Goal: Task Accomplishment & Management: Use online tool/utility

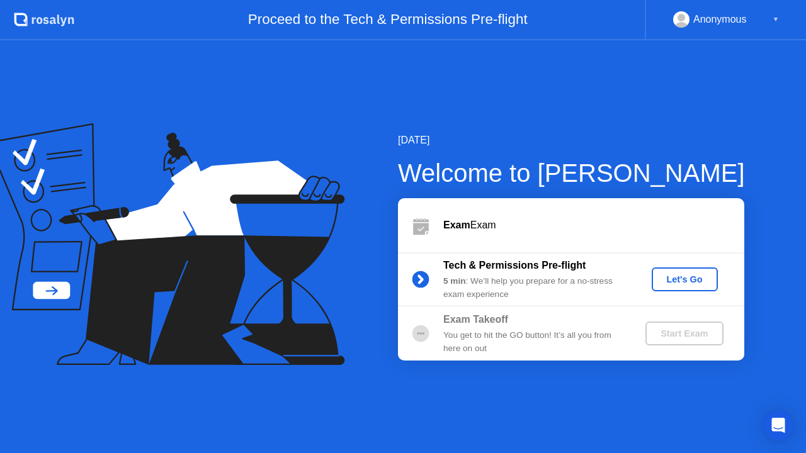
click at [682, 276] on div "Let's Go" at bounding box center [685, 280] width 56 height 10
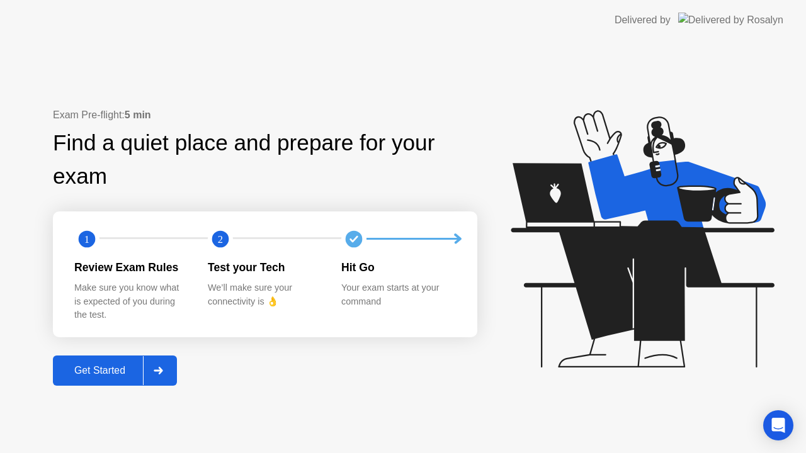
click at [119, 373] on div "Get Started" at bounding box center [100, 370] width 86 height 11
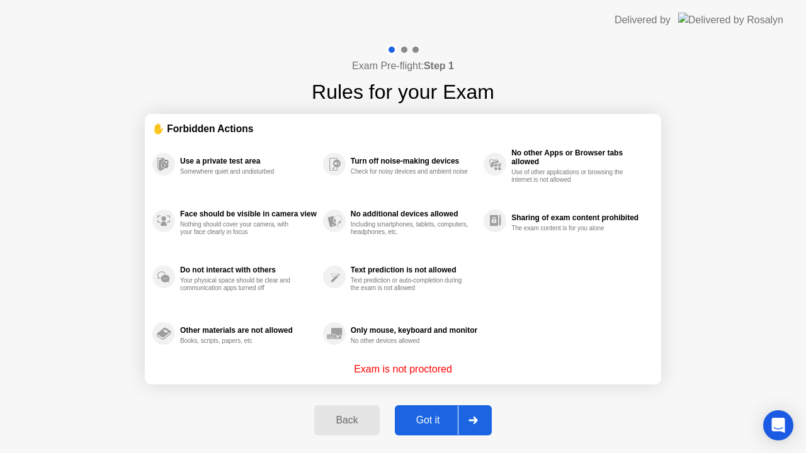
click at [424, 418] on div "Got it" at bounding box center [428, 420] width 59 height 11
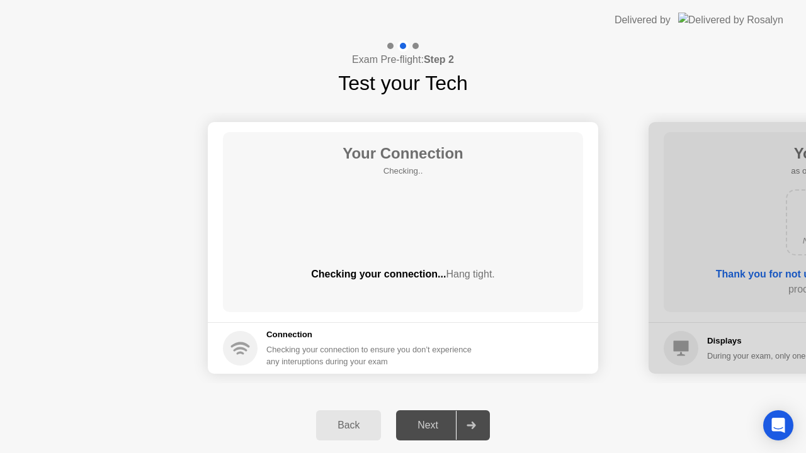
click at [426, 429] on div "Next" at bounding box center [428, 425] width 56 height 11
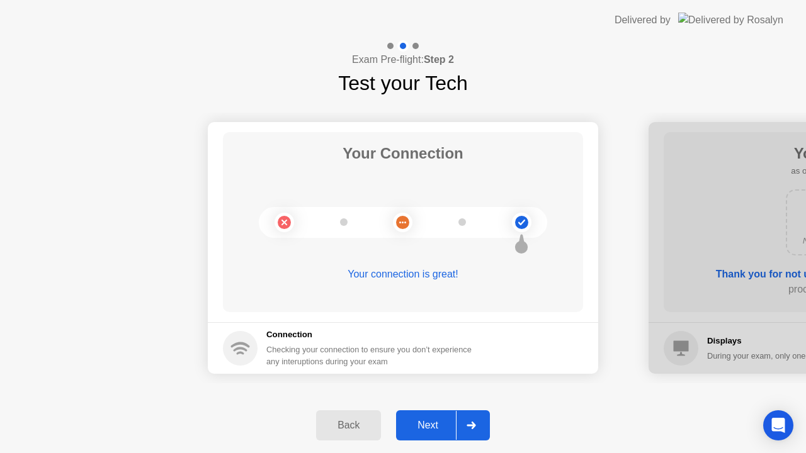
click at [437, 428] on div "Next" at bounding box center [428, 425] width 56 height 11
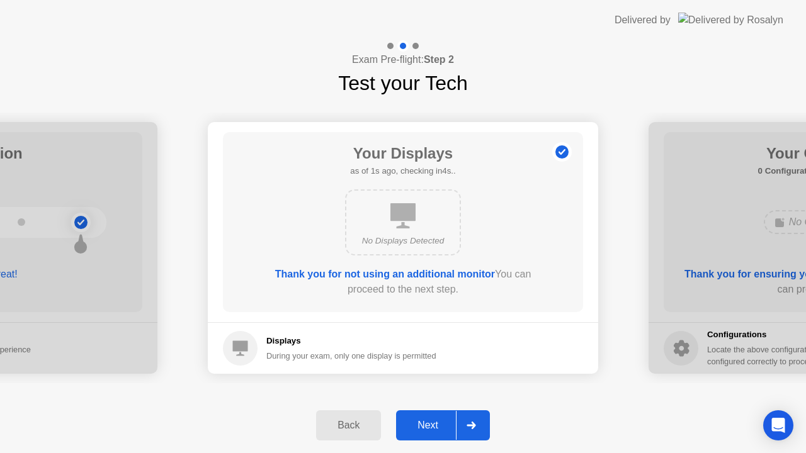
click at [436, 428] on div "Next" at bounding box center [428, 425] width 56 height 11
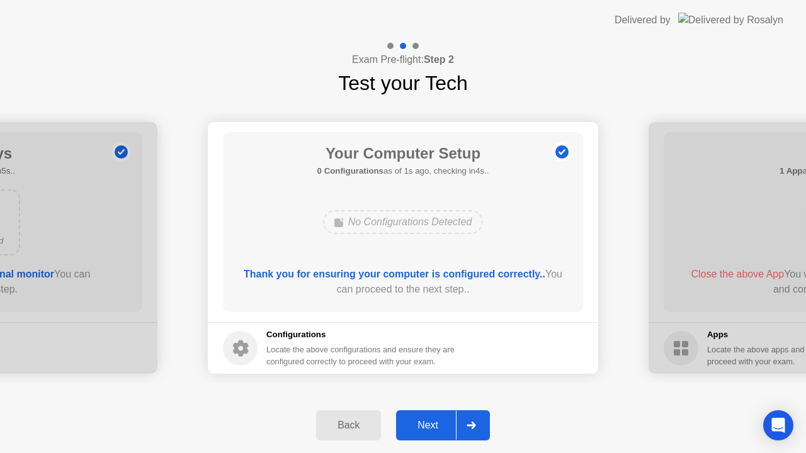
click at [436, 428] on div "Next" at bounding box center [428, 425] width 56 height 11
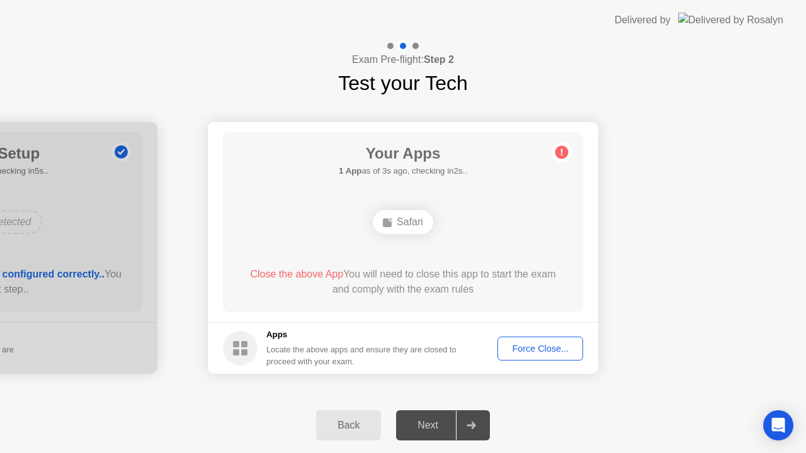
click at [519, 351] on div "Force Close..." at bounding box center [540, 349] width 77 height 10
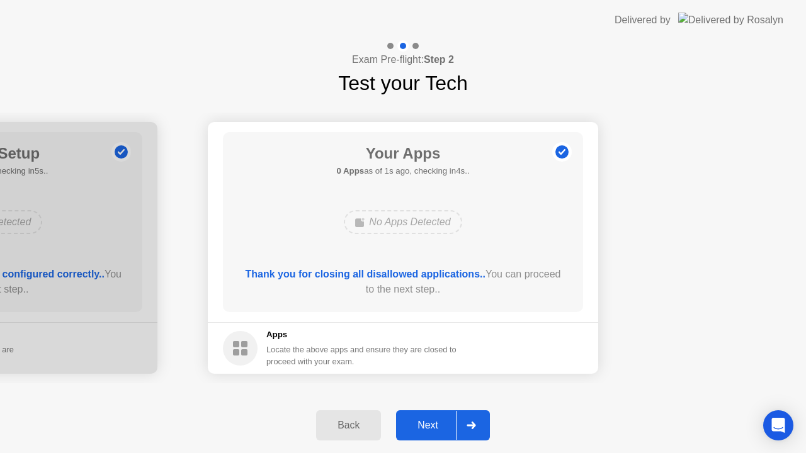
click at [438, 421] on div "Next" at bounding box center [428, 425] width 56 height 11
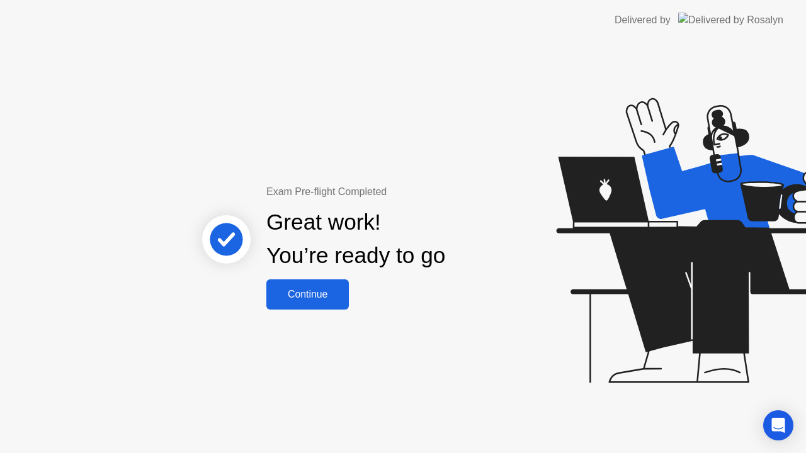
click at [322, 293] on div "Continue" at bounding box center [307, 294] width 75 height 11
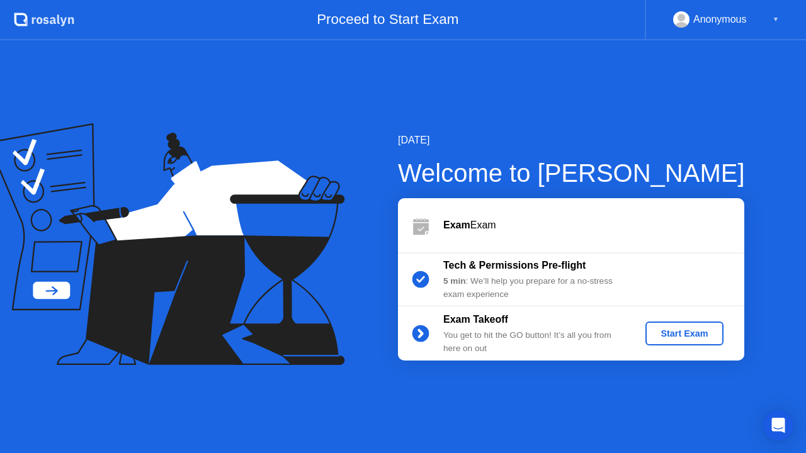
click at [684, 336] on div "Start Exam" at bounding box center [683, 334] width 67 height 10
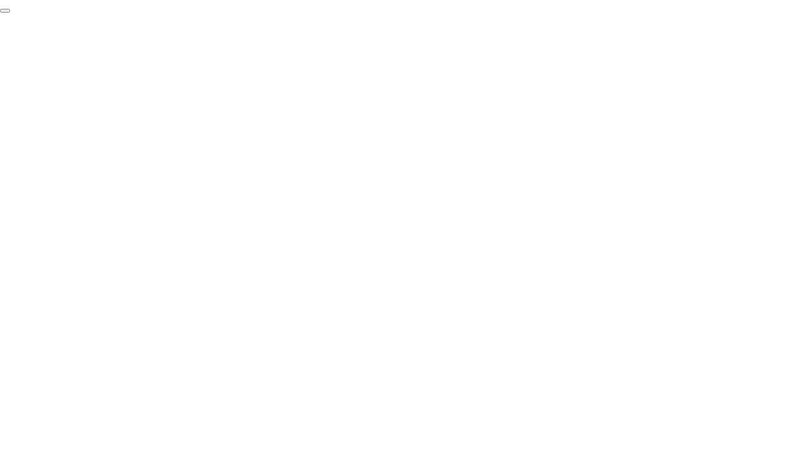
click div "End Proctoring Session"
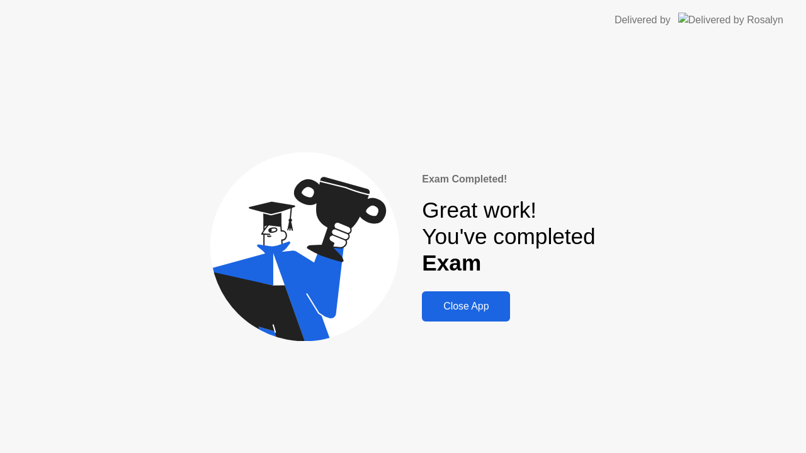
click at [493, 301] on div "Close App" at bounding box center [466, 306] width 81 height 11
